Goal: Obtain resource: Download file/media

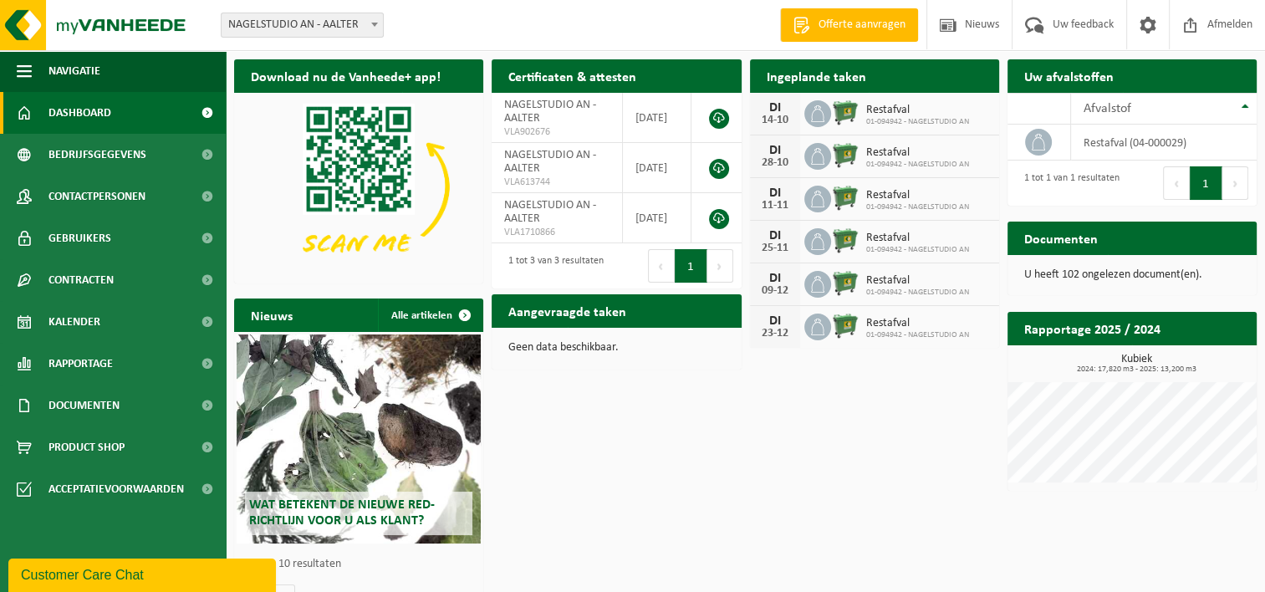
click at [1130, 284] on div "U heeft 102 ongelezen document(en)." at bounding box center [1132, 275] width 249 height 40
click at [1131, 274] on p "U heeft 102 ongelezen document(en)." at bounding box center [1132, 275] width 216 height 12
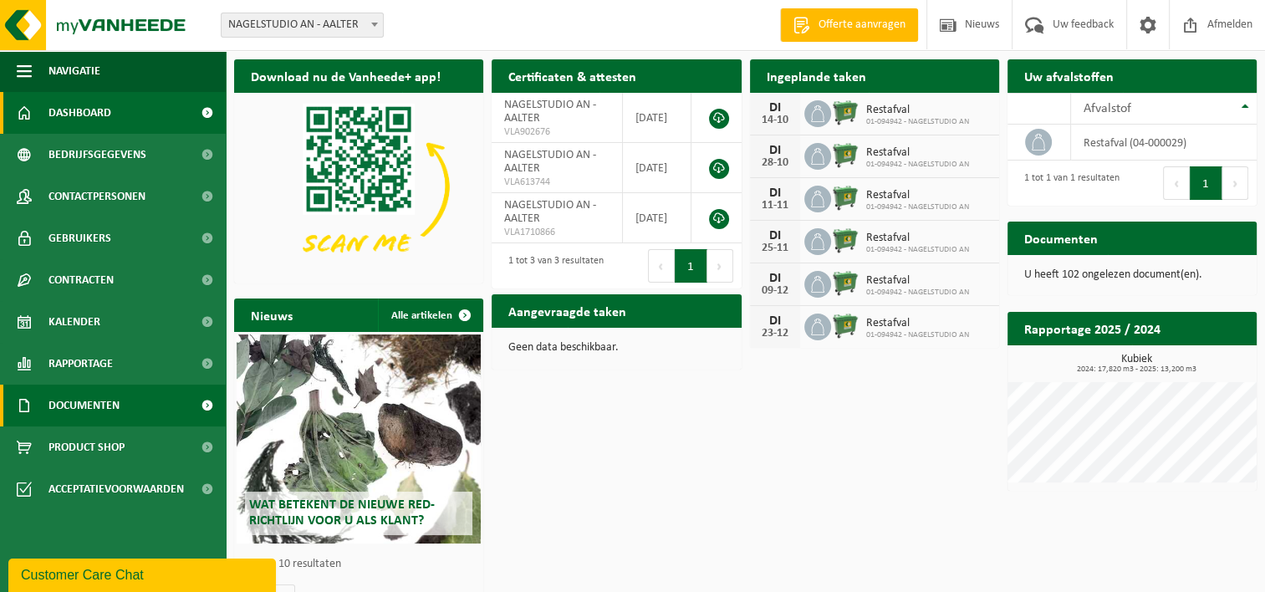
click at [87, 405] on span "Documenten" at bounding box center [84, 406] width 71 height 42
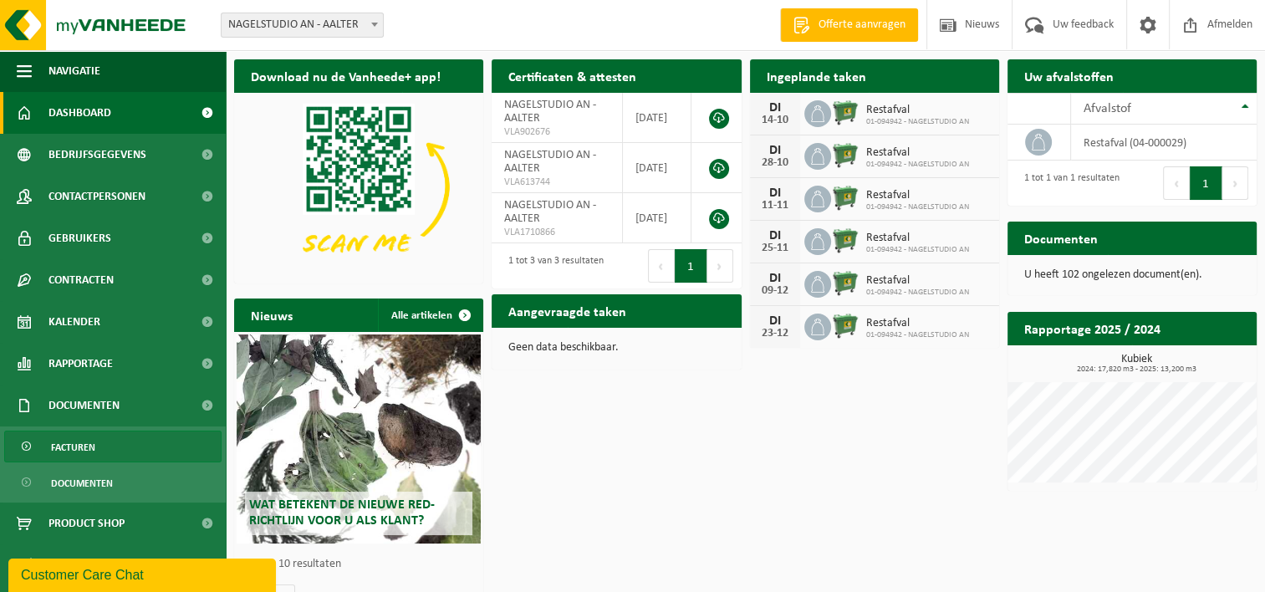
click at [94, 448] on span "Facturen" at bounding box center [73, 448] width 44 height 32
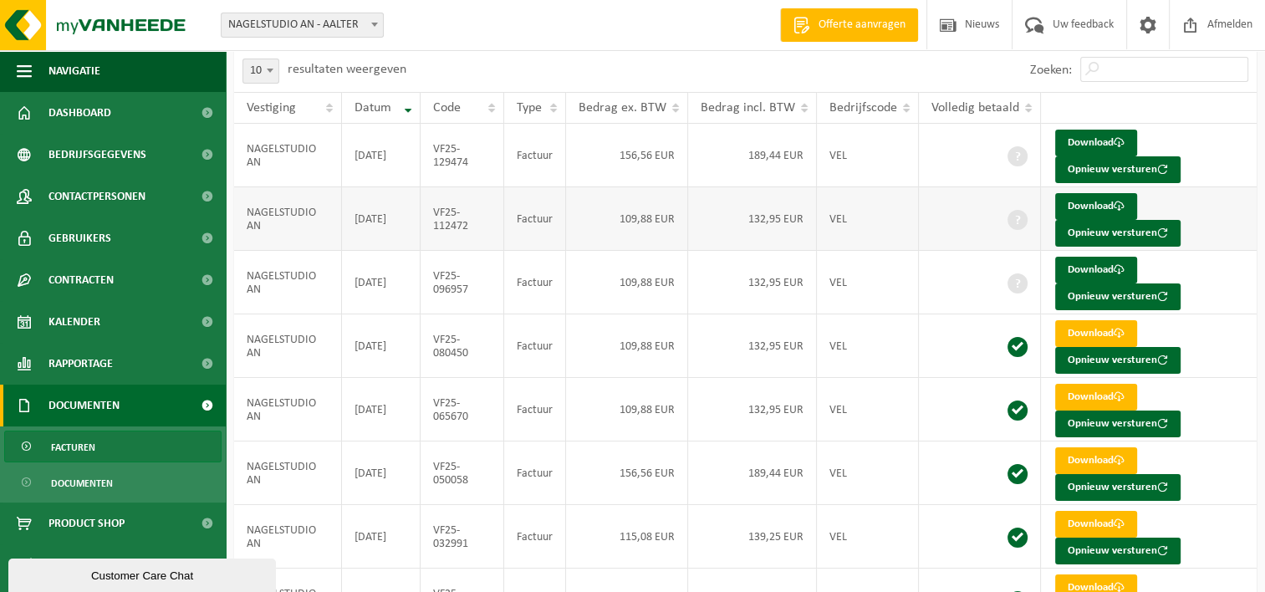
scroll to position [84, 0]
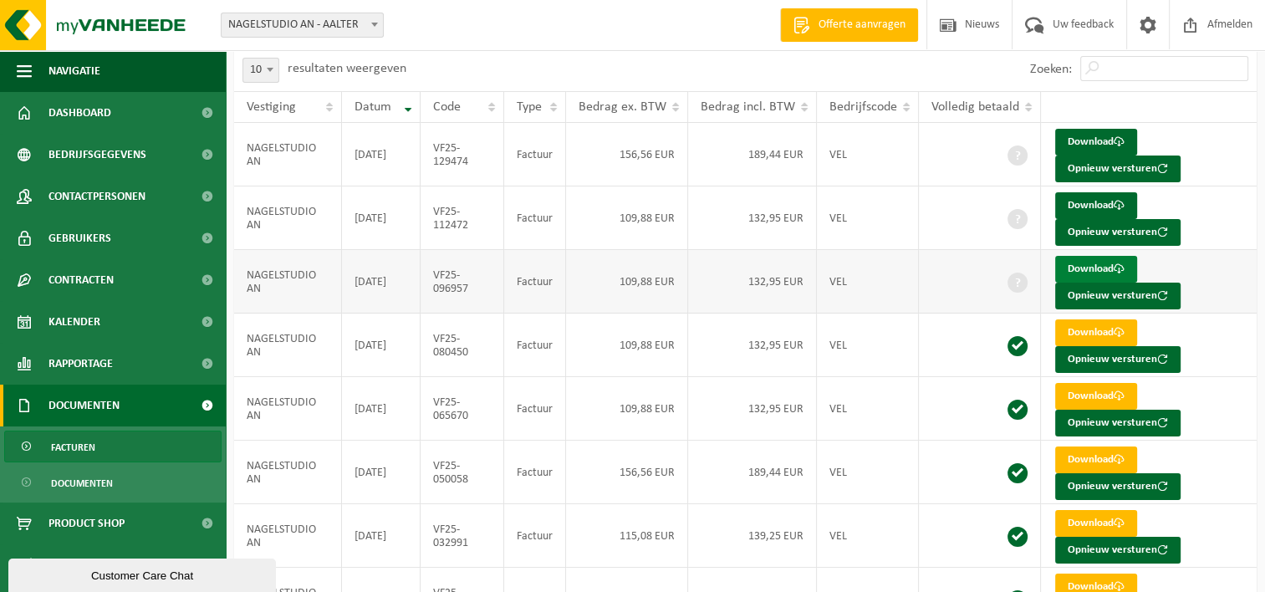
click at [1101, 269] on link "Download" at bounding box center [1096, 269] width 82 height 27
